Goal: Information Seeking & Learning: Learn about a topic

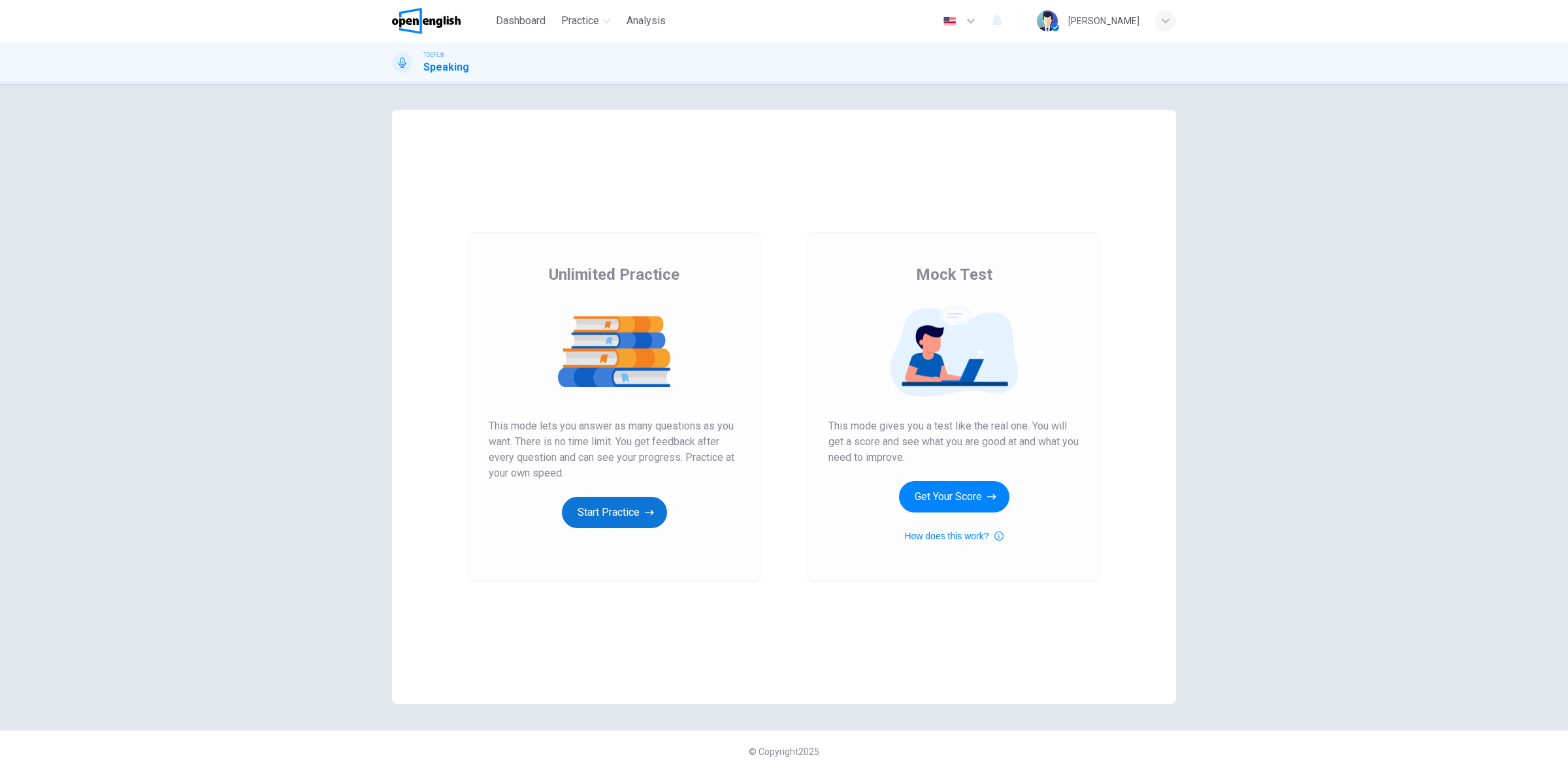
click at [613, 508] on button "Start Practice" at bounding box center [614, 512] width 105 height 31
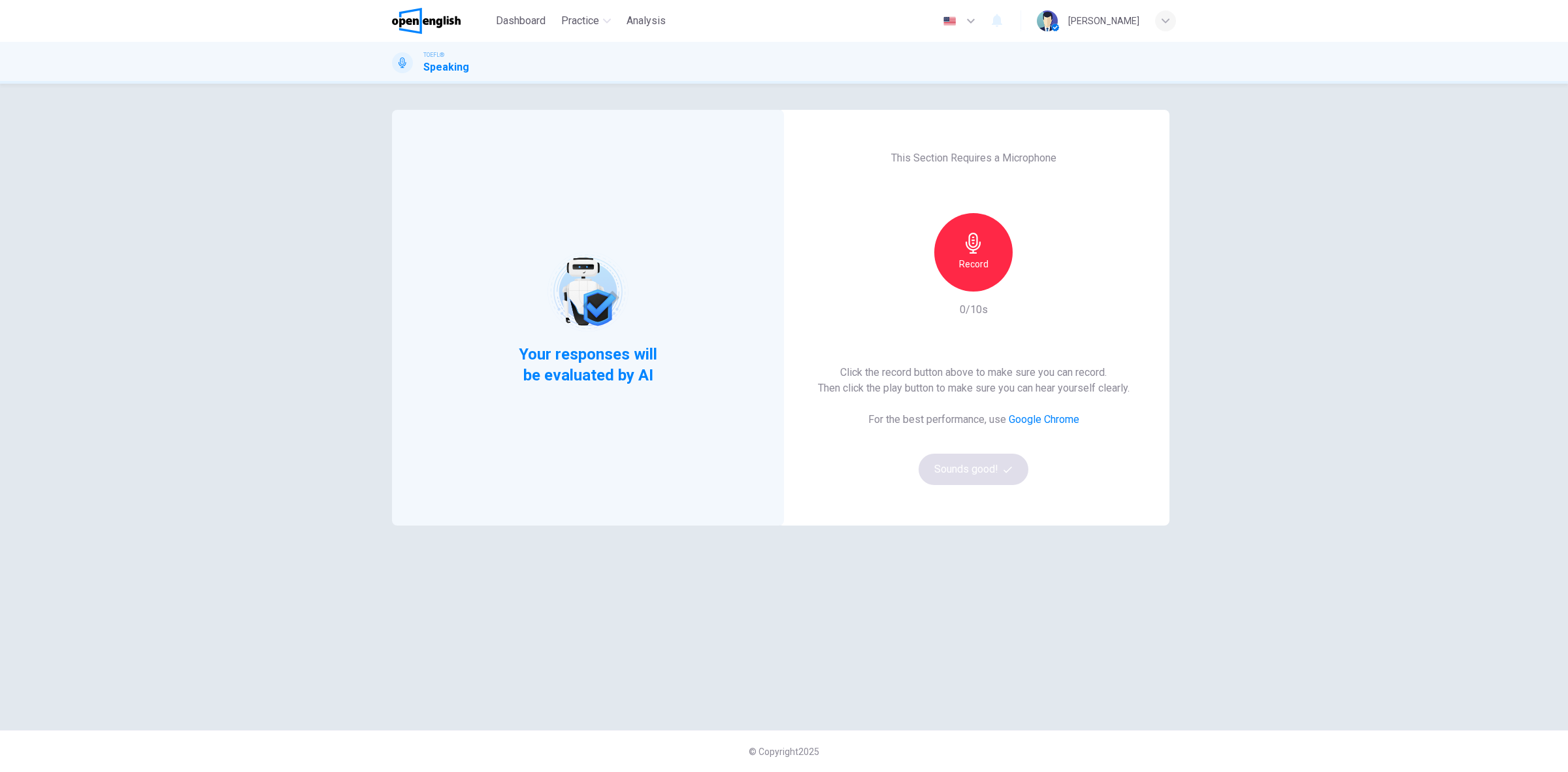
click at [989, 272] on div "Record" at bounding box center [973, 252] width 78 height 78
click at [986, 269] on div "Stop" at bounding box center [973, 252] width 78 height 78
click at [1037, 286] on icon "button" at bounding box center [1033, 281] width 13 height 13
click at [967, 472] on button "Sounds good!" at bounding box center [973, 469] width 110 height 31
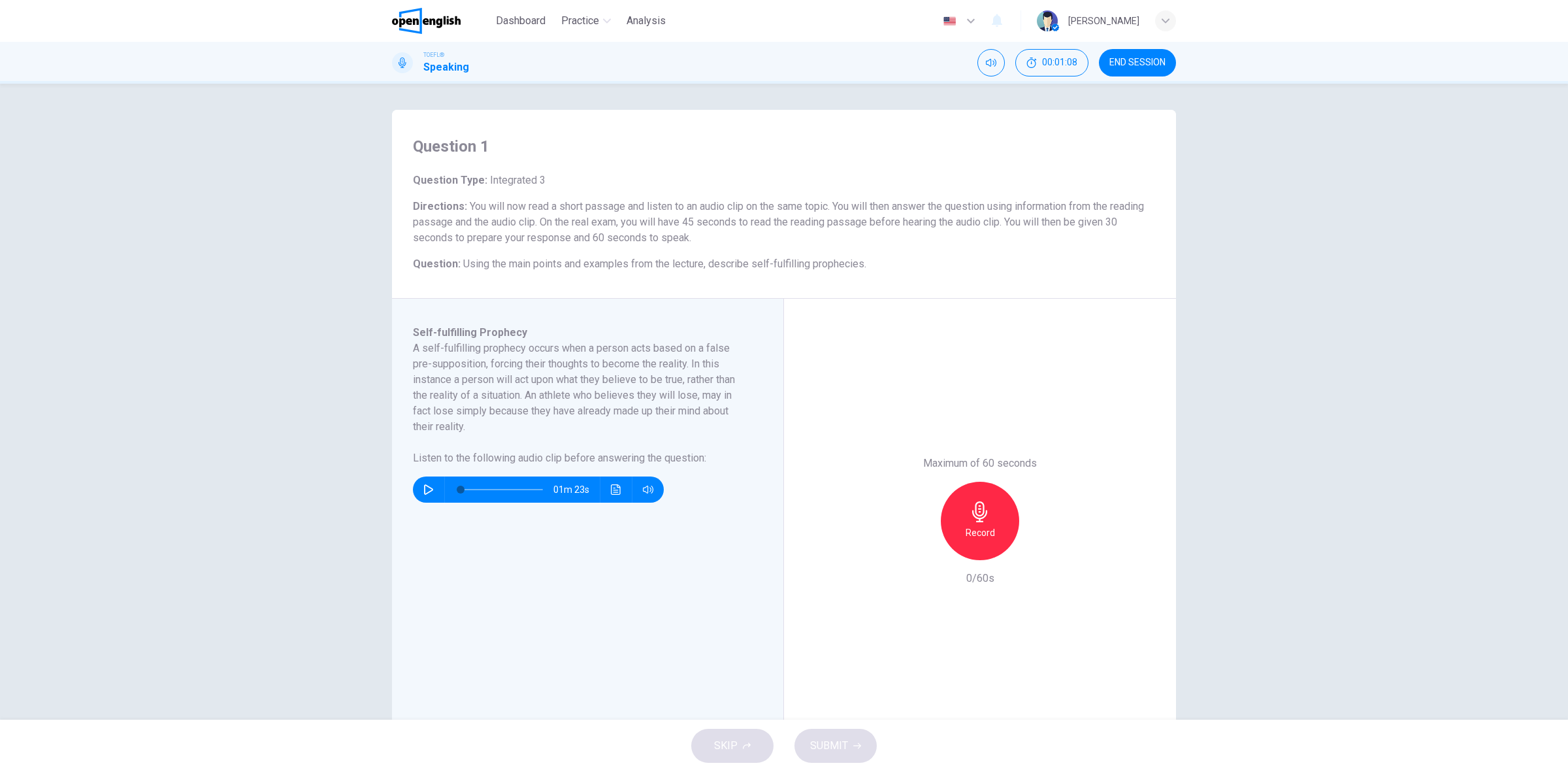
drag, startPoint x: 407, startPoint y: 331, endPoint x: 481, endPoint y: 366, distance: 81.9
click at [520, 361] on div "Self-fulfilling Prophecy A self-fulfilling prophecy occurs when a person acts b…" at bounding box center [588, 521] width 392 height 445
drag, startPoint x: 413, startPoint y: 333, endPoint x: 460, endPoint y: 426, distance: 104.2
click at [460, 426] on div "Self-fulfilling Prophecy A self-fulfilling prophecy occurs when a person acts b…" at bounding box center [593, 521] width 360 height 392
click at [461, 426] on h6 "A self-fulfilling prophecy occurs when a person acts based on a false pre-suppo…" at bounding box center [580, 388] width 334 height 94
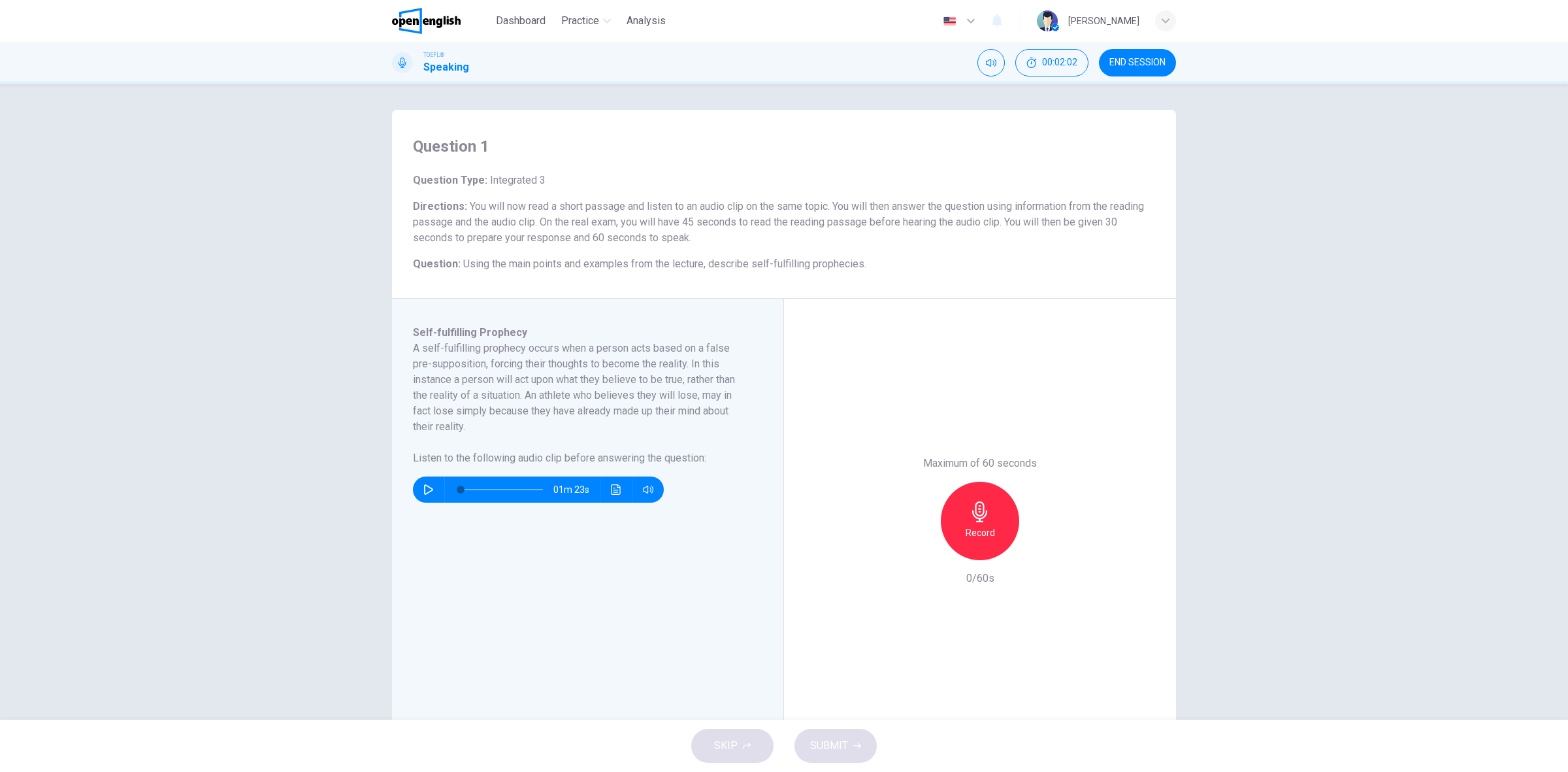
click at [424, 494] on icon "button" at bounding box center [428, 489] width 9 height 10
type input "*"
click at [978, 530] on h6 "Record" at bounding box center [979, 533] width 29 height 16
click at [821, 749] on span "SUBMIT" at bounding box center [829, 746] width 38 height 18
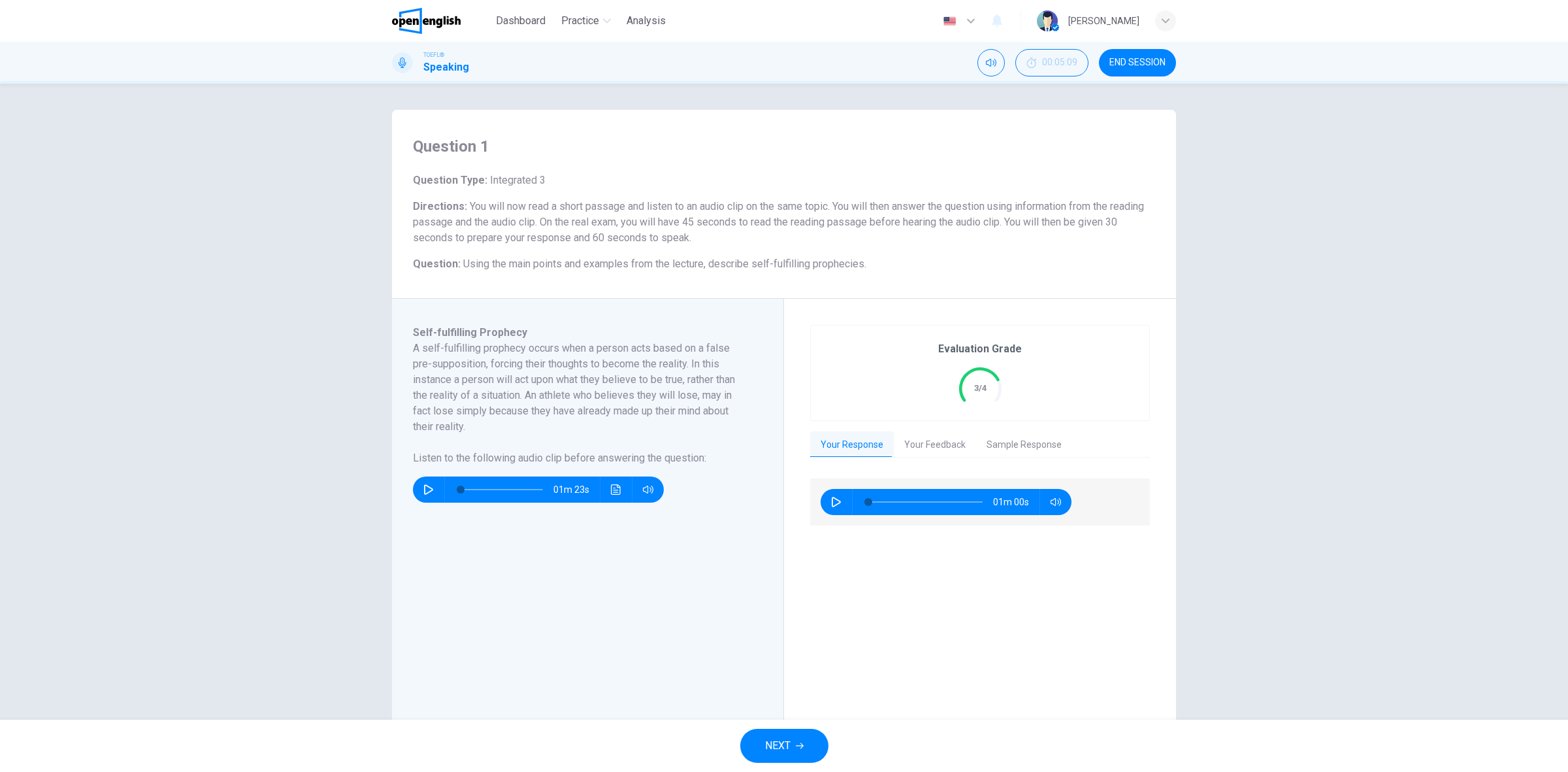
click at [831, 505] on icon "button" at bounding box center [836, 502] width 10 height 10
type input "*"
click at [922, 435] on button "Your Feedback" at bounding box center [934, 444] width 82 height 27
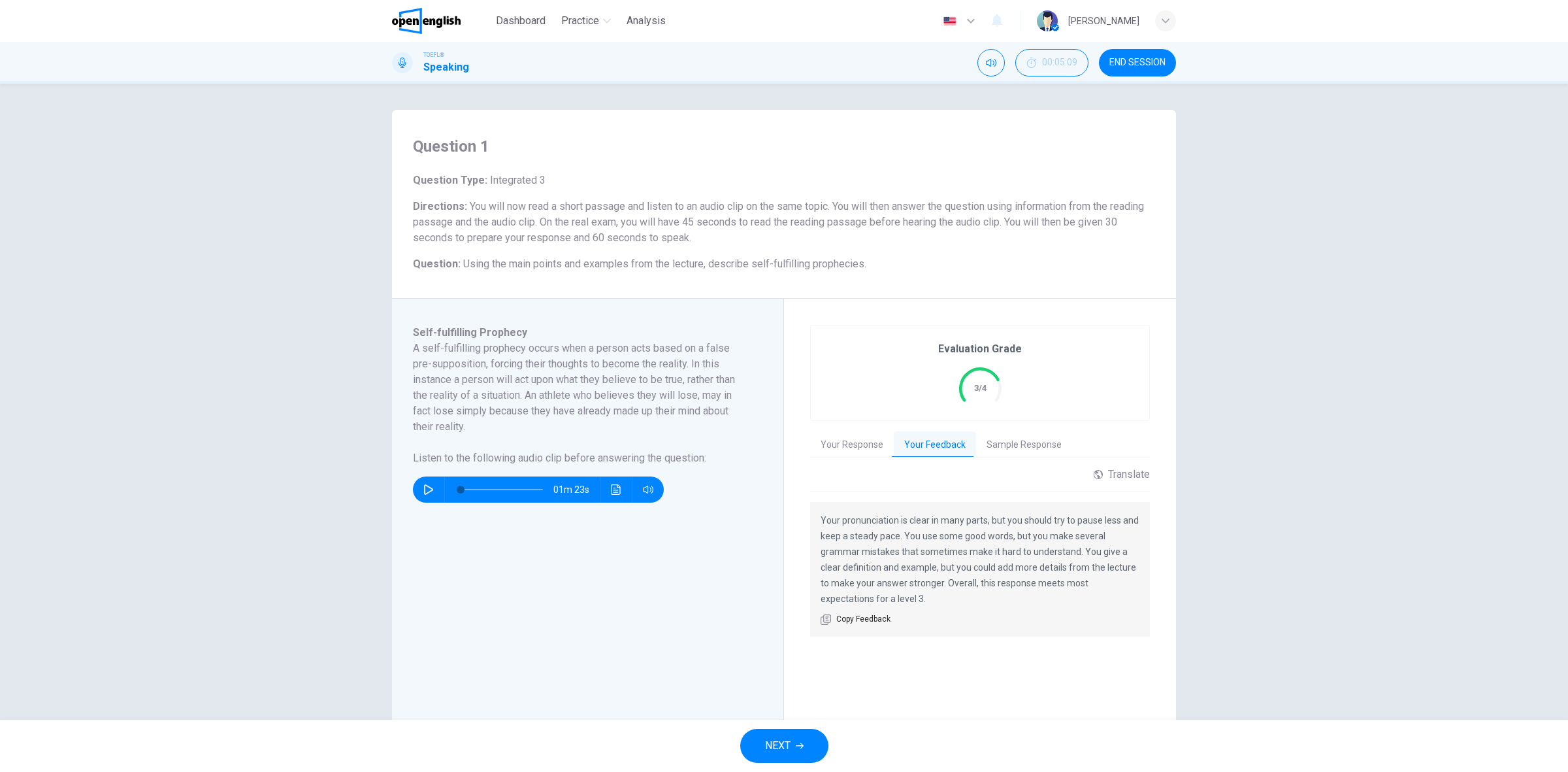
click at [1032, 449] on button "Sample Response" at bounding box center [1024, 444] width 96 height 27
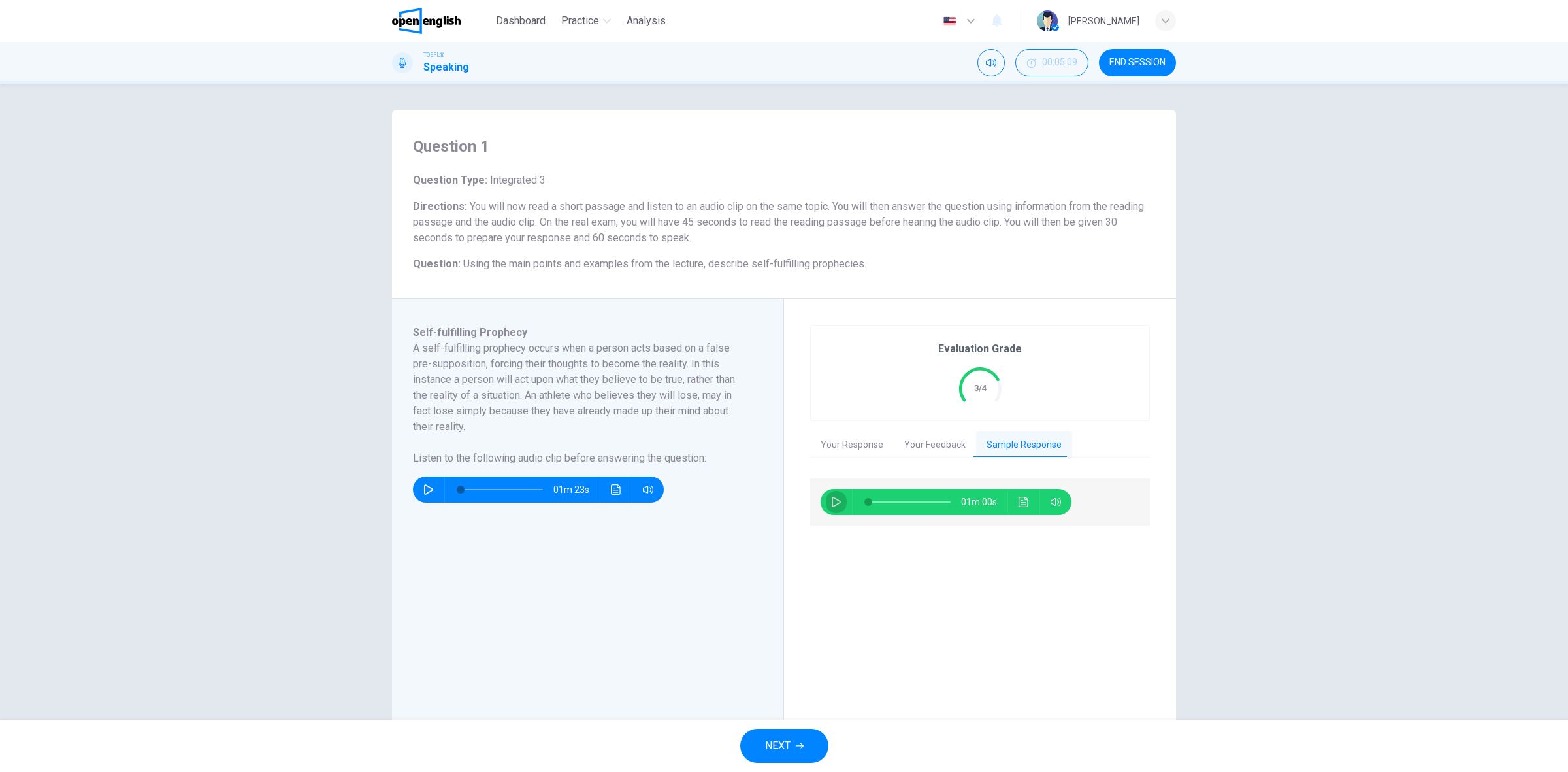
click at [831, 497] on icon "button" at bounding box center [835, 502] width 9 height 10
click at [928, 502] on span at bounding box center [909, 502] width 82 height 18
type input "*"
click at [1122, 47] on div "TOEFL® Speaking 00:05:09 END SESSION" at bounding box center [784, 63] width 1568 height 42
click at [1124, 52] on button "END SESSION" at bounding box center [1137, 62] width 77 height 27
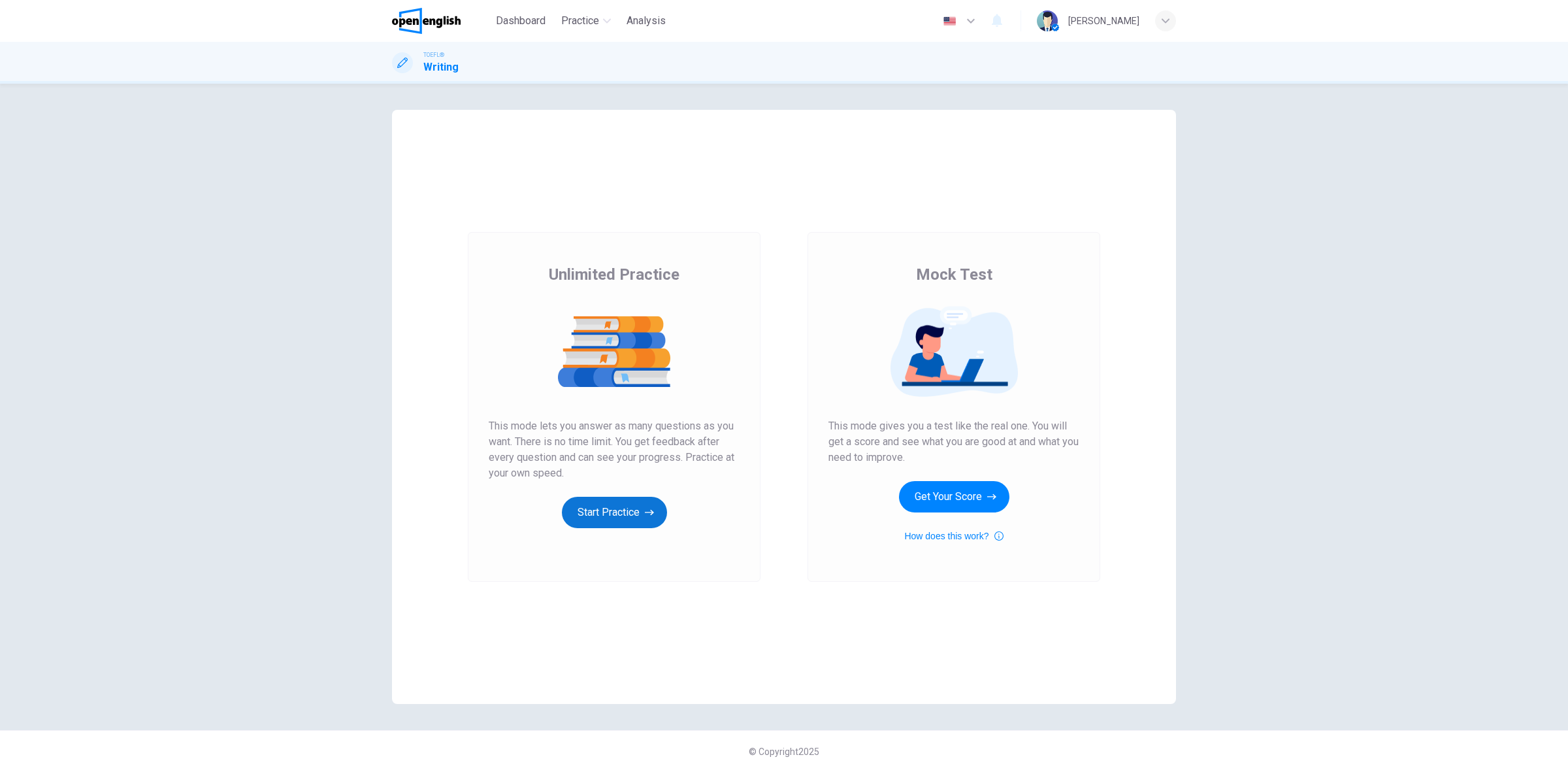
click at [624, 524] on button "Start Practice" at bounding box center [614, 512] width 105 height 31
click at [596, 516] on button "Start Practice" at bounding box center [614, 512] width 105 height 31
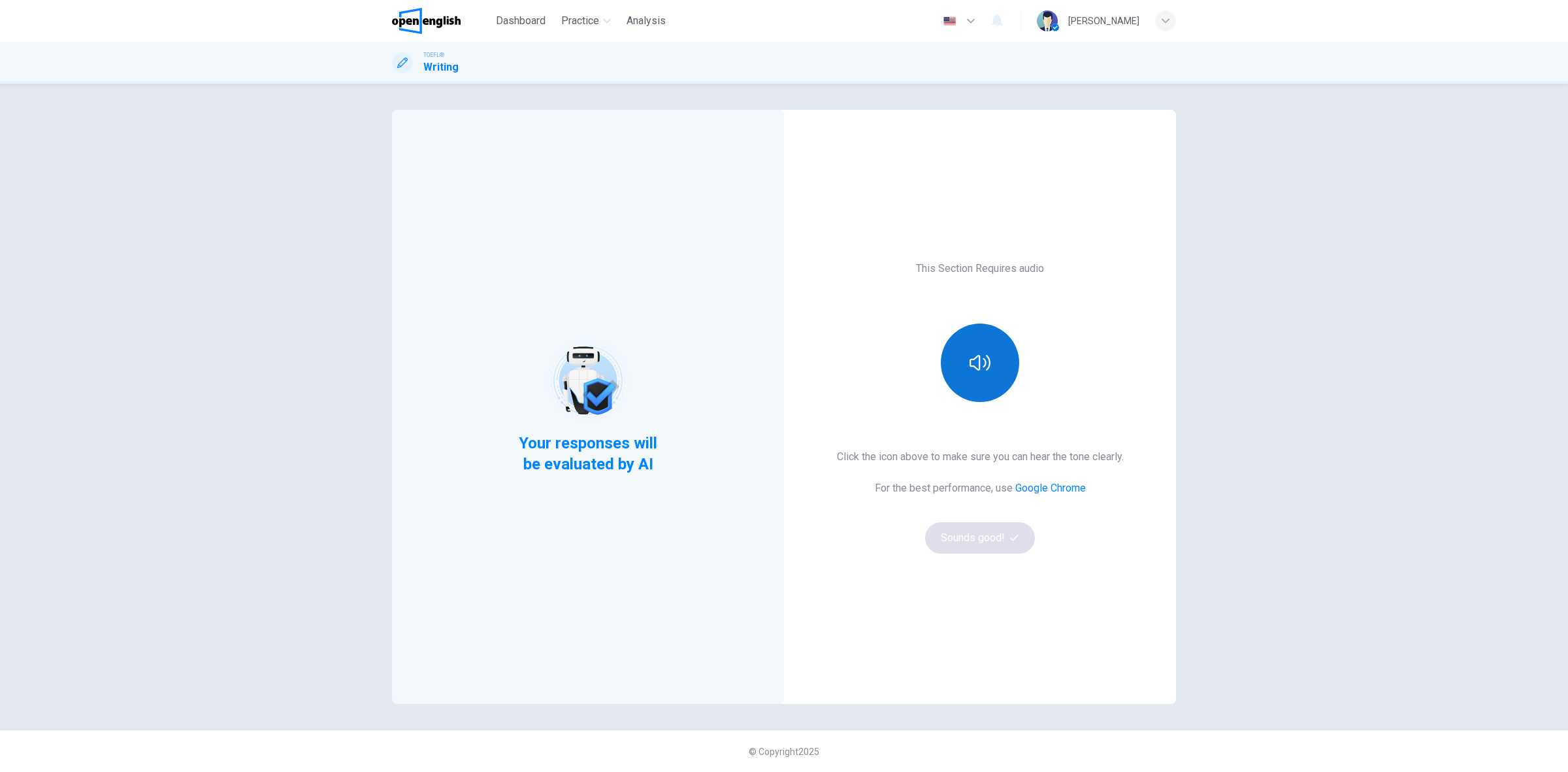
click at [989, 373] on button "button" at bounding box center [979, 363] width 78 height 78
click at [431, 59] on h1 "Writing" at bounding box center [441, 67] width 35 height 16
click at [431, 17] on img at bounding box center [426, 21] width 69 height 26
